Goal: Task Accomplishment & Management: Manage account settings

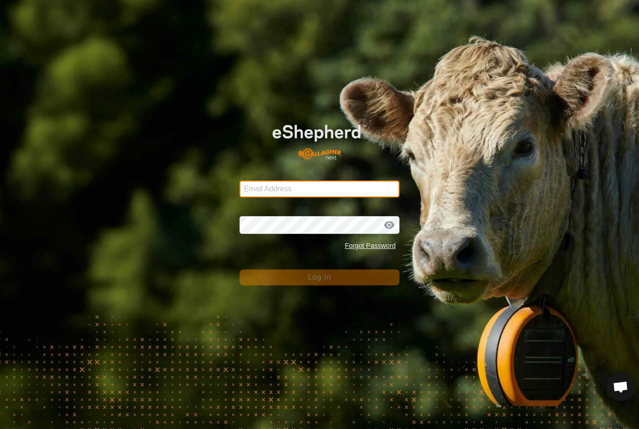
click at [321, 186] on input "Email Address" at bounding box center [320, 189] width 160 height 17
type input "[EMAIL_ADDRESS][DOMAIN_NAME]"
click at [320, 278] on button "Log In" at bounding box center [320, 278] width 160 height 16
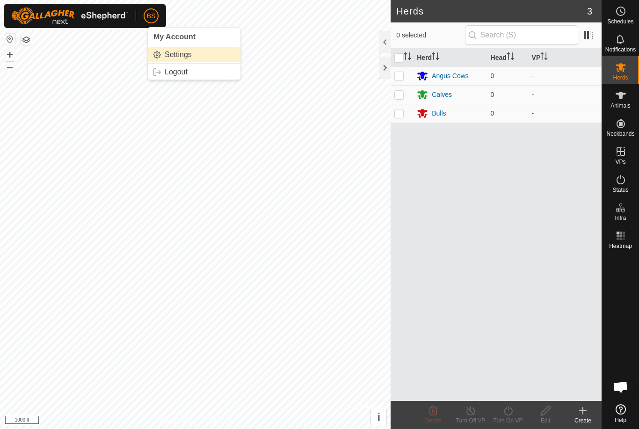
click at [171, 57] on link "Settings" at bounding box center [194, 54] width 93 height 15
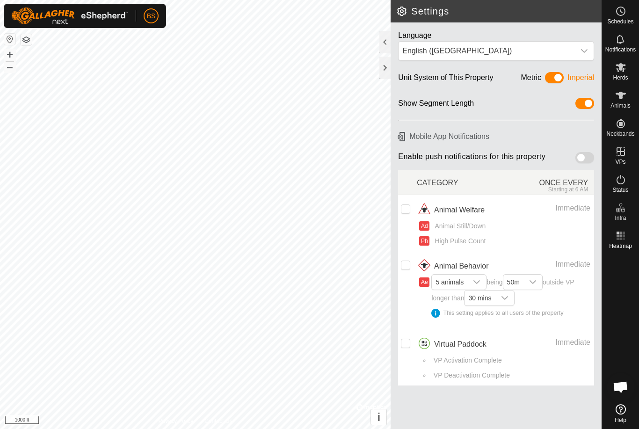
click at [588, 155] on span at bounding box center [585, 157] width 19 height 11
click at [467, 280] on span "5 animals" at bounding box center [450, 282] width 36 height 15
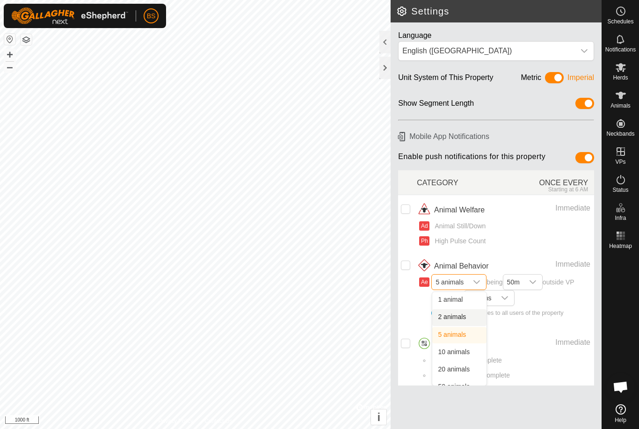
click at [461, 313] on span "2 animals" at bounding box center [452, 316] width 28 height 7
click at [535, 282] on icon "dropdown trigger" at bounding box center [532, 281] width 7 height 7
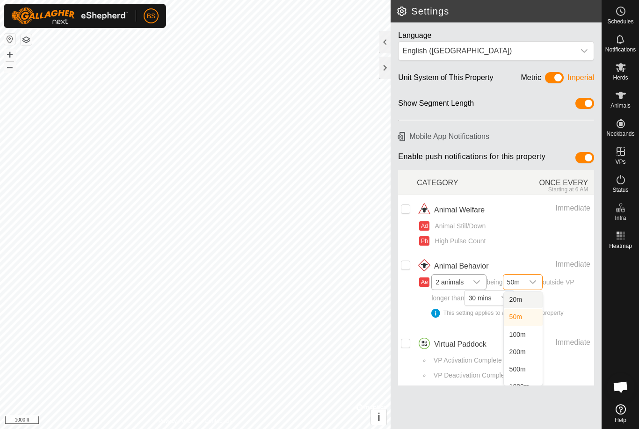
click at [532, 312] on li "50m" at bounding box center [523, 317] width 39 height 16
click at [476, 280] on icon "dropdown trigger" at bounding box center [477, 282] width 7 height 4
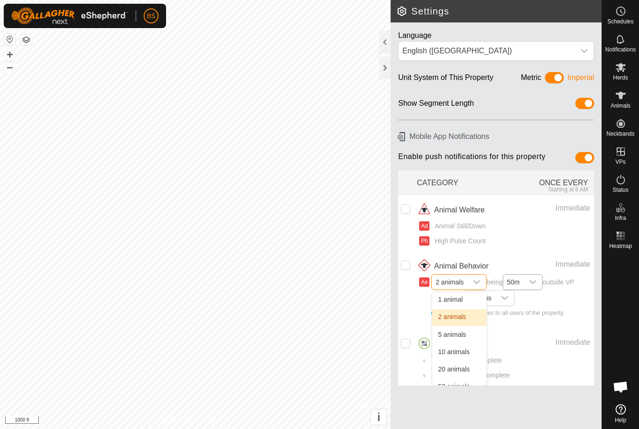
click at [459, 296] on span "1 animal" at bounding box center [450, 299] width 25 height 7
click at [407, 344] on input "checkbox" at bounding box center [405, 343] width 9 height 9
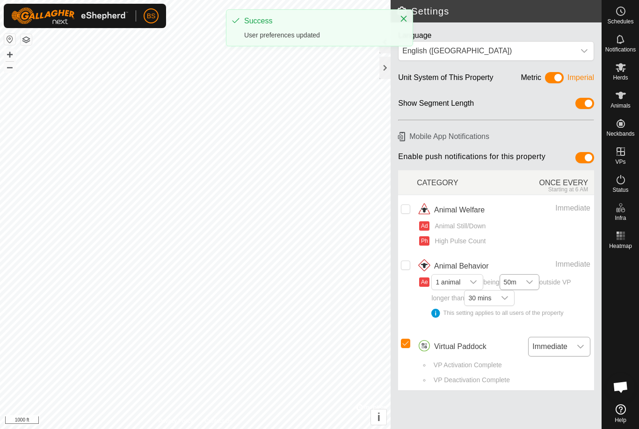
click at [570, 343] on span "Immediate" at bounding box center [550, 346] width 43 height 19
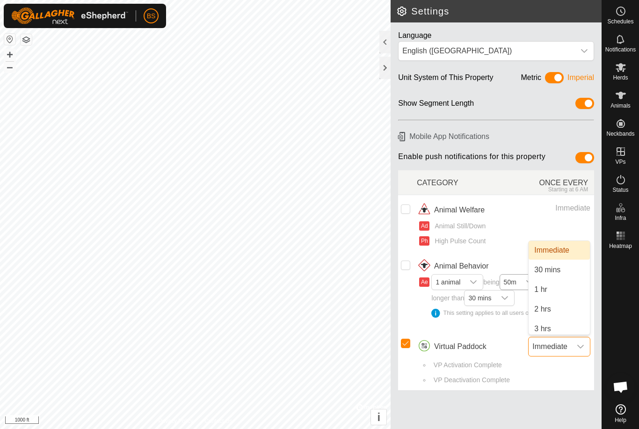
click at [564, 228] on div "Ad Animal Still/Down" at bounding box center [504, 226] width 171 height 10
click at [403, 340] on input "Row Selected" at bounding box center [405, 343] width 9 height 9
checkbox input "false"
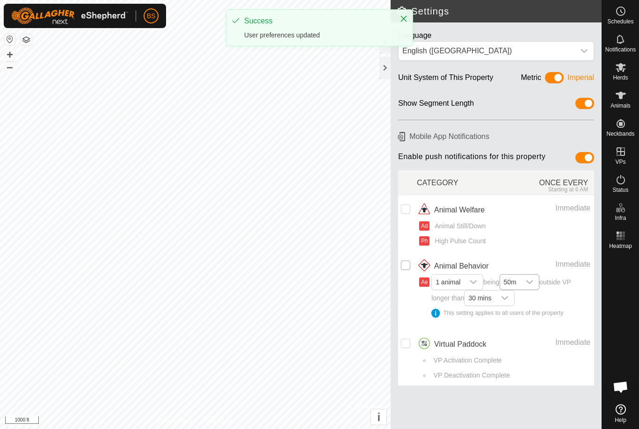
click at [407, 263] on input "Row Unselected" at bounding box center [405, 265] width 9 height 9
checkbox input "true"
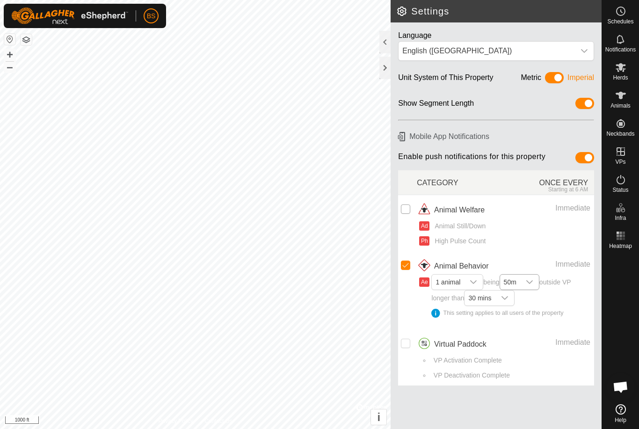
click at [408, 205] on input "Row Unselected" at bounding box center [405, 209] width 9 height 9
checkbox input "true"
click at [574, 53] on span "English ([GEOGRAPHIC_DATA])" at bounding box center [487, 51] width 176 height 19
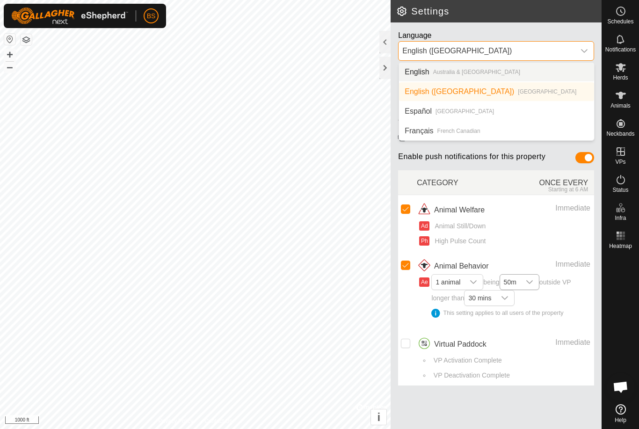
click at [582, 51] on icon "dropdown trigger" at bounding box center [584, 51] width 7 height 4
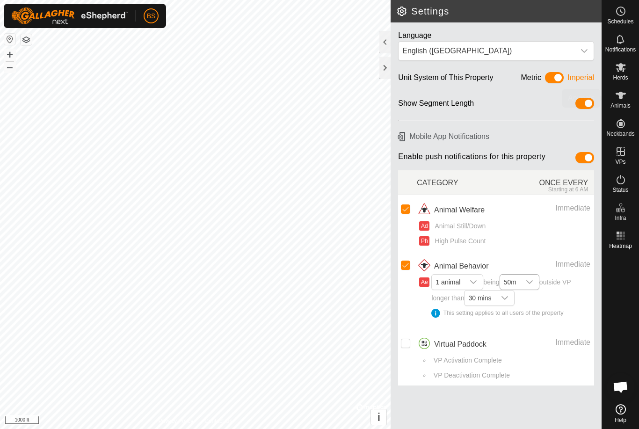
click at [623, 100] on icon at bounding box center [620, 95] width 11 height 11
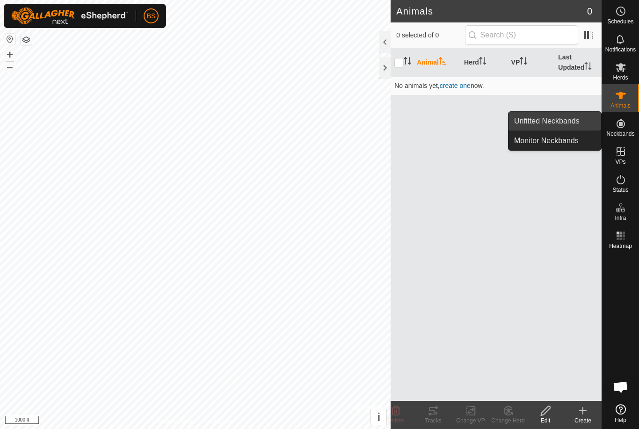
click at [565, 124] on span "Unfitted Neckbands" at bounding box center [547, 121] width 66 height 11
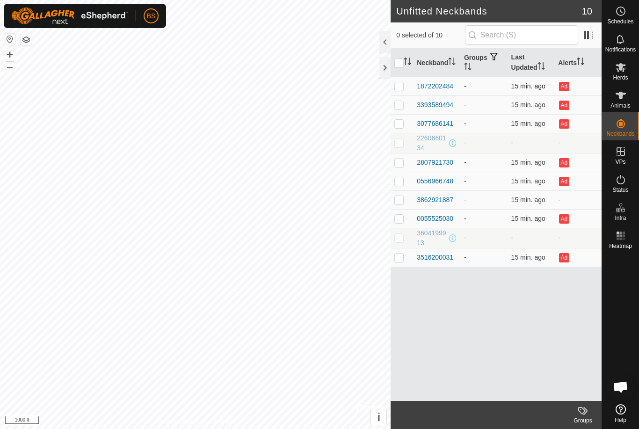
click at [566, 83] on button "Ad" at bounding box center [564, 86] width 10 height 9
click at [551, 296] on div "Neckband Groups Last Updated Alerts 1872202484 - 15 min. ago Ad 3393589494 - 15…" at bounding box center [496, 225] width 211 height 352
click at [621, 43] on icon at bounding box center [620, 39] width 7 height 9
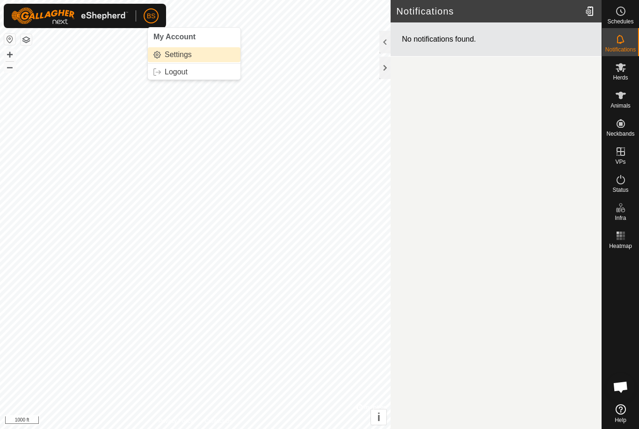
click at [189, 56] on span "Settings" at bounding box center [178, 54] width 27 height 7
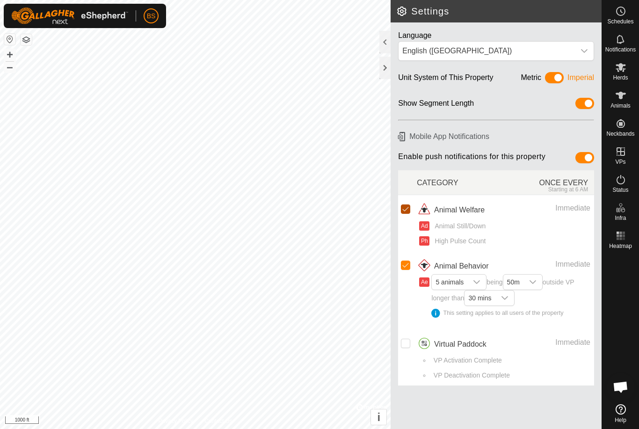
click at [407, 208] on input "checkbox" at bounding box center [405, 209] width 9 height 9
checkbox input "false"
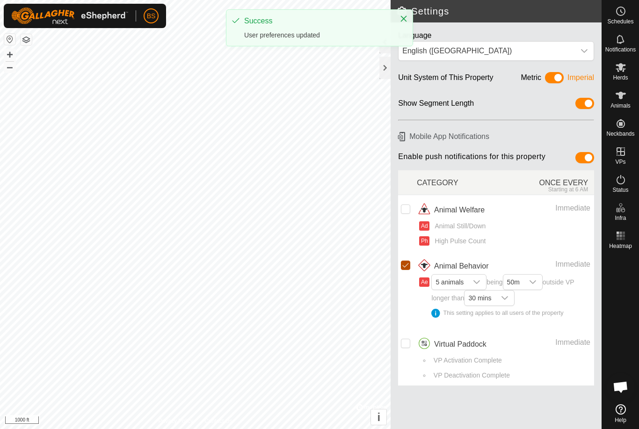
click at [408, 267] on input "Row Selected" at bounding box center [405, 265] width 9 height 9
checkbox input "false"
